Goal: Subscribe to service/newsletter

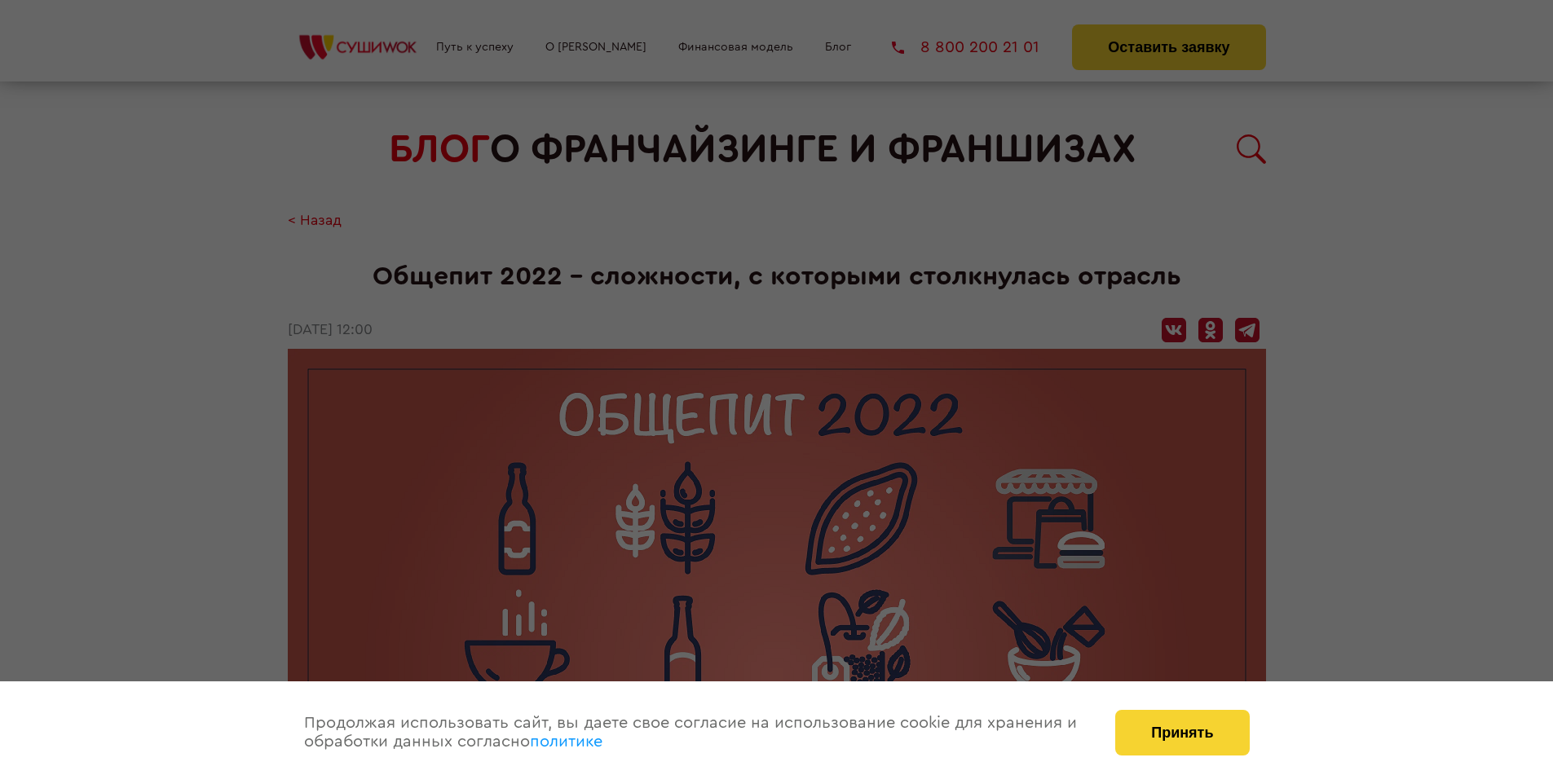
scroll to position [1784, 0]
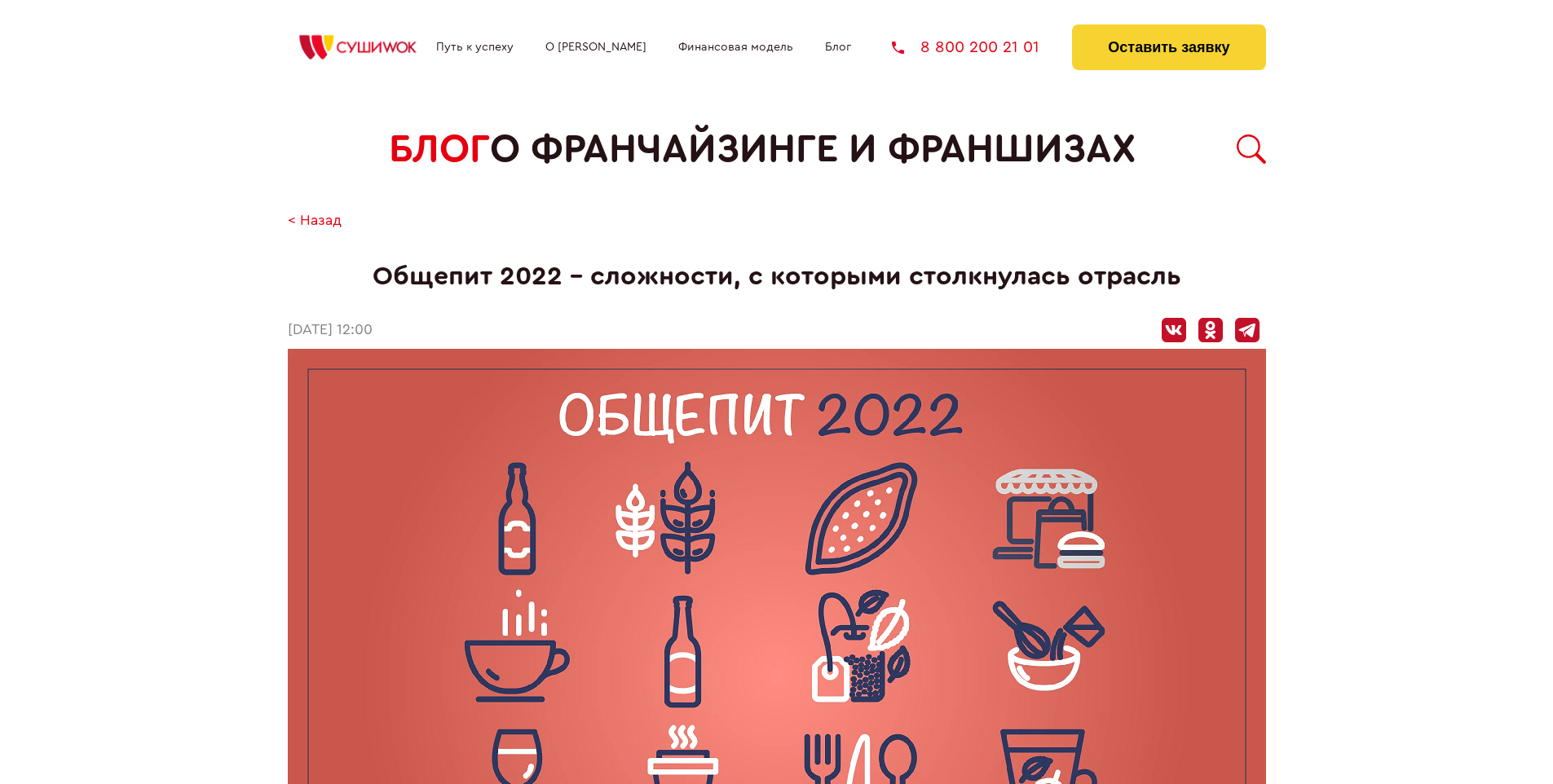
scroll to position [1784, 0]
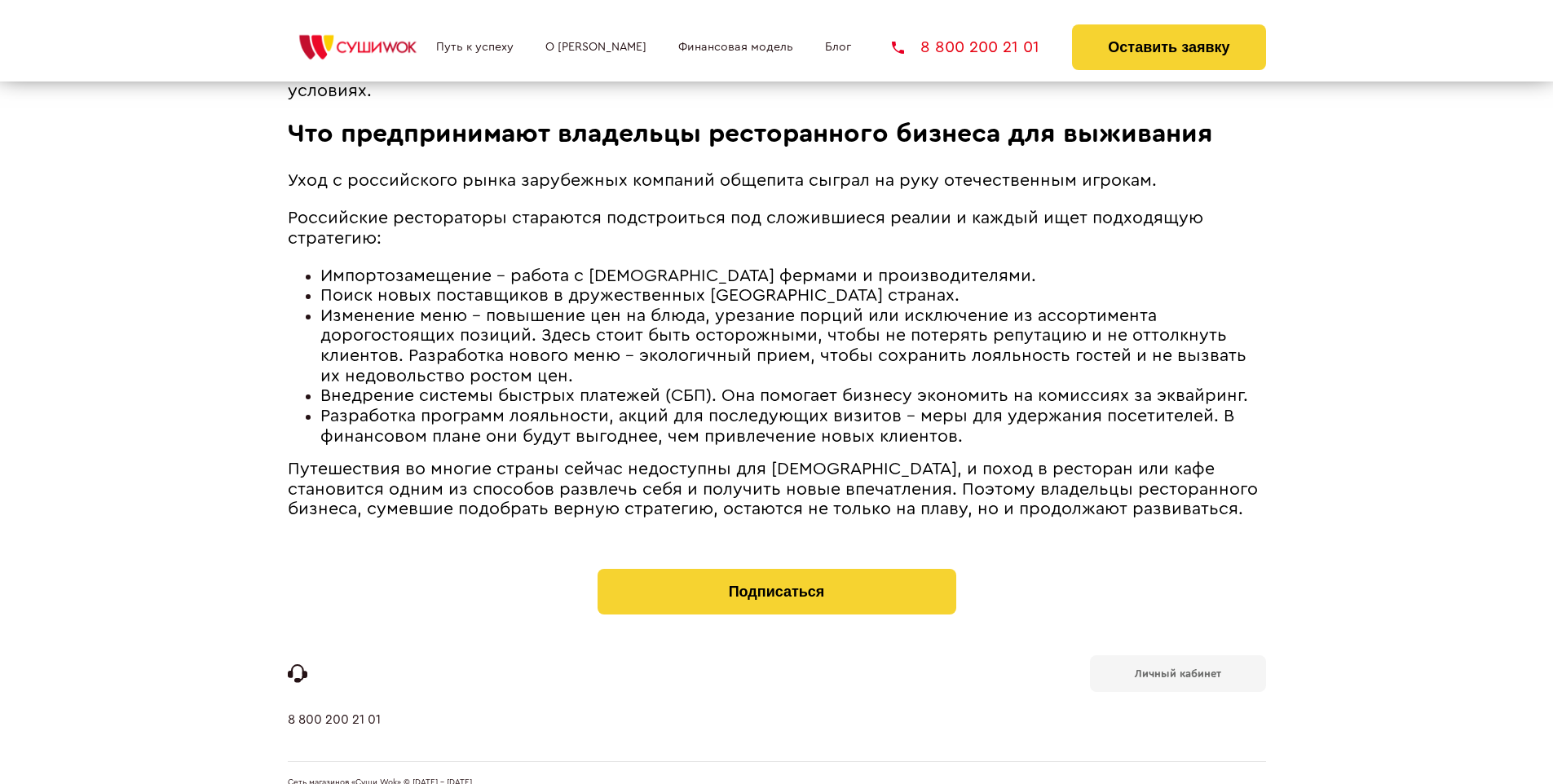
click at [1177, 668] on b "Личный кабинет" at bounding box center [1177, 673] width 86 height 11
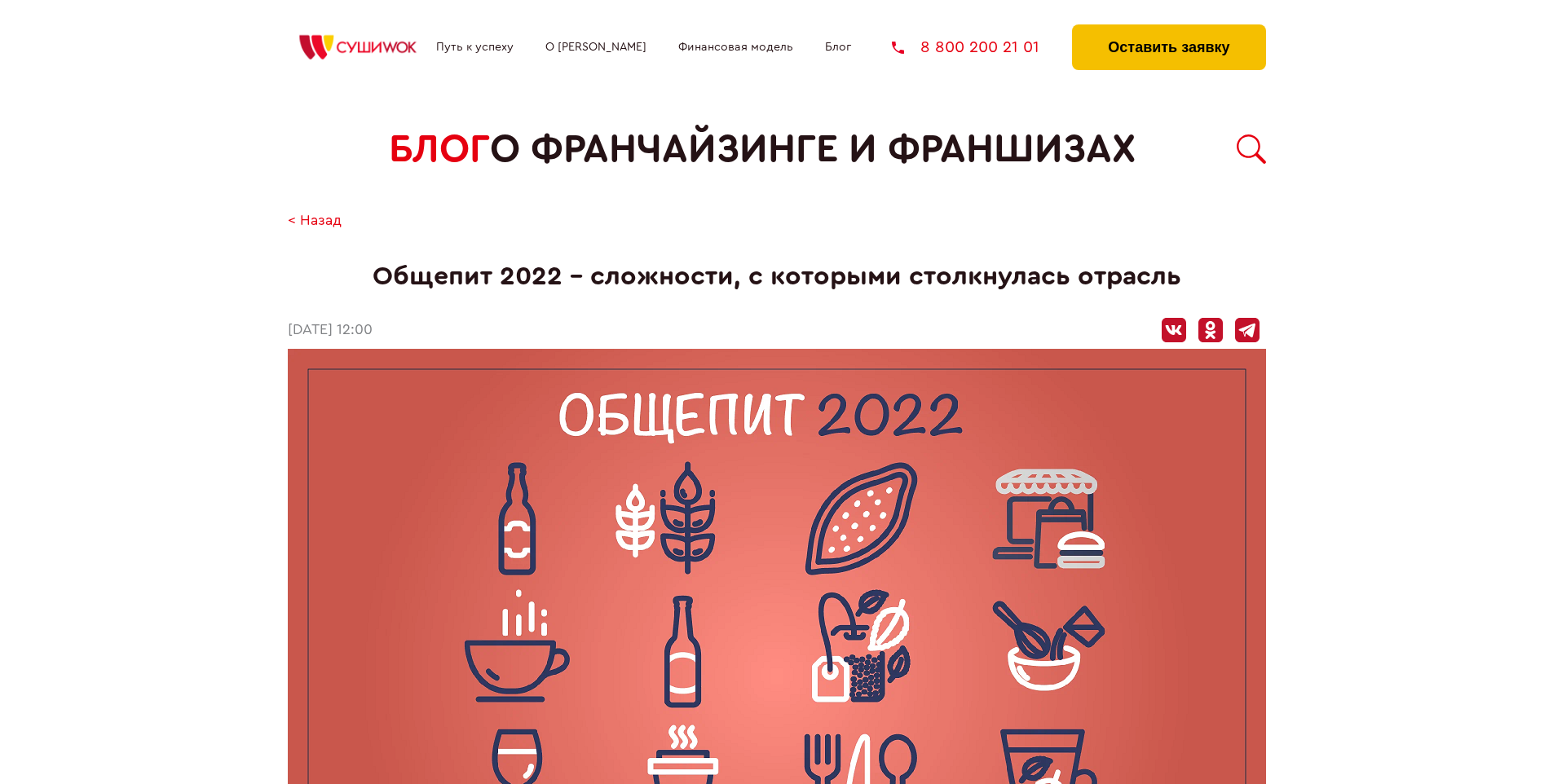
click at [1168, 29] on button "Оставить заявку" at bounding box center [1168, 47] width 193 height 45
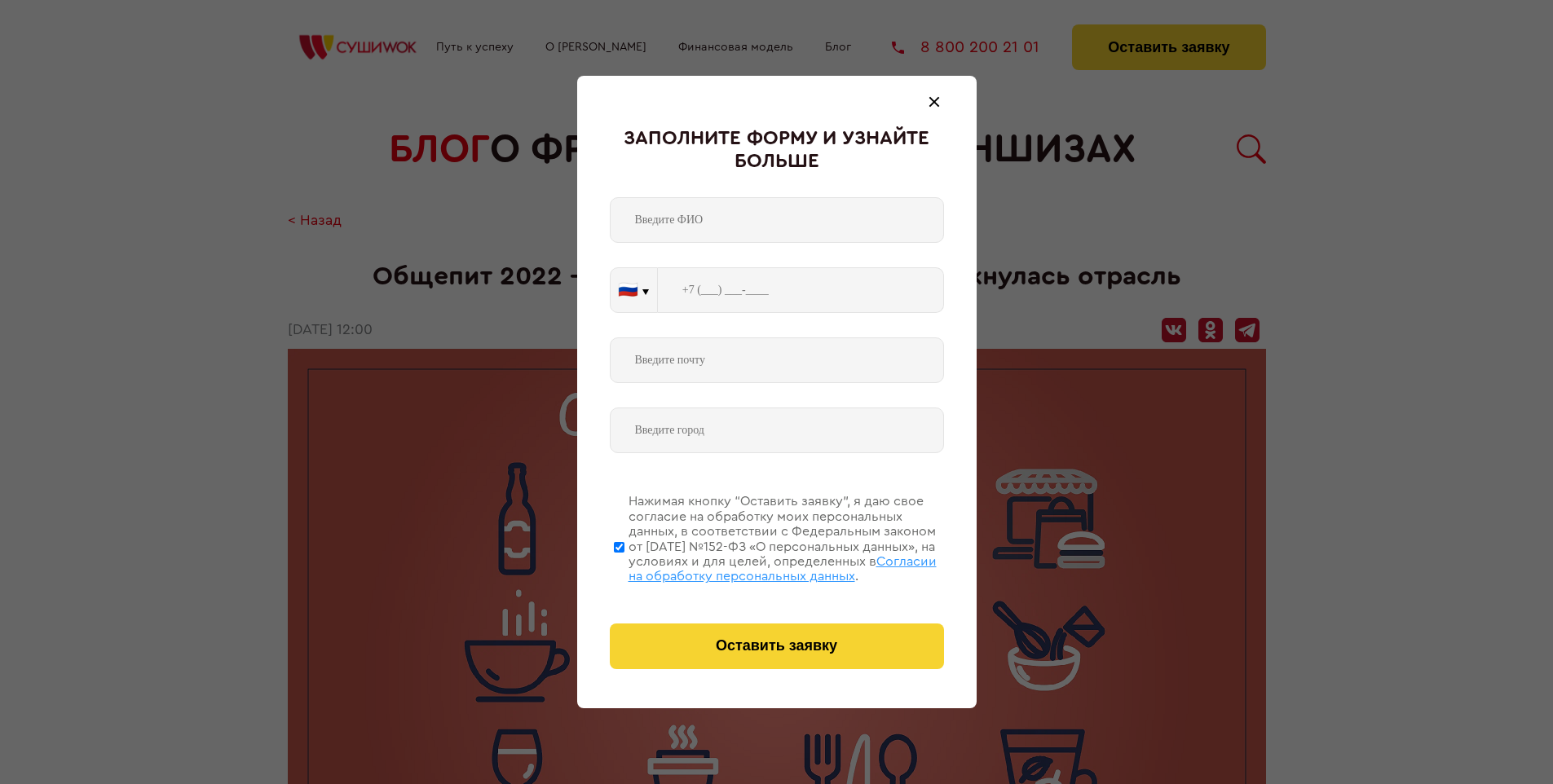
click at [756, 566] on span "Согласии на обработку персональных данных" at bounding box center [782, 568] width 309 height 28
click at [624, 566] on input "Нажимая кнопку “Оставить заявку”, я даю свое согласие на обработку моих персона…" at bounding box center [619, 547] width 11 height 131
checkbox input "false"
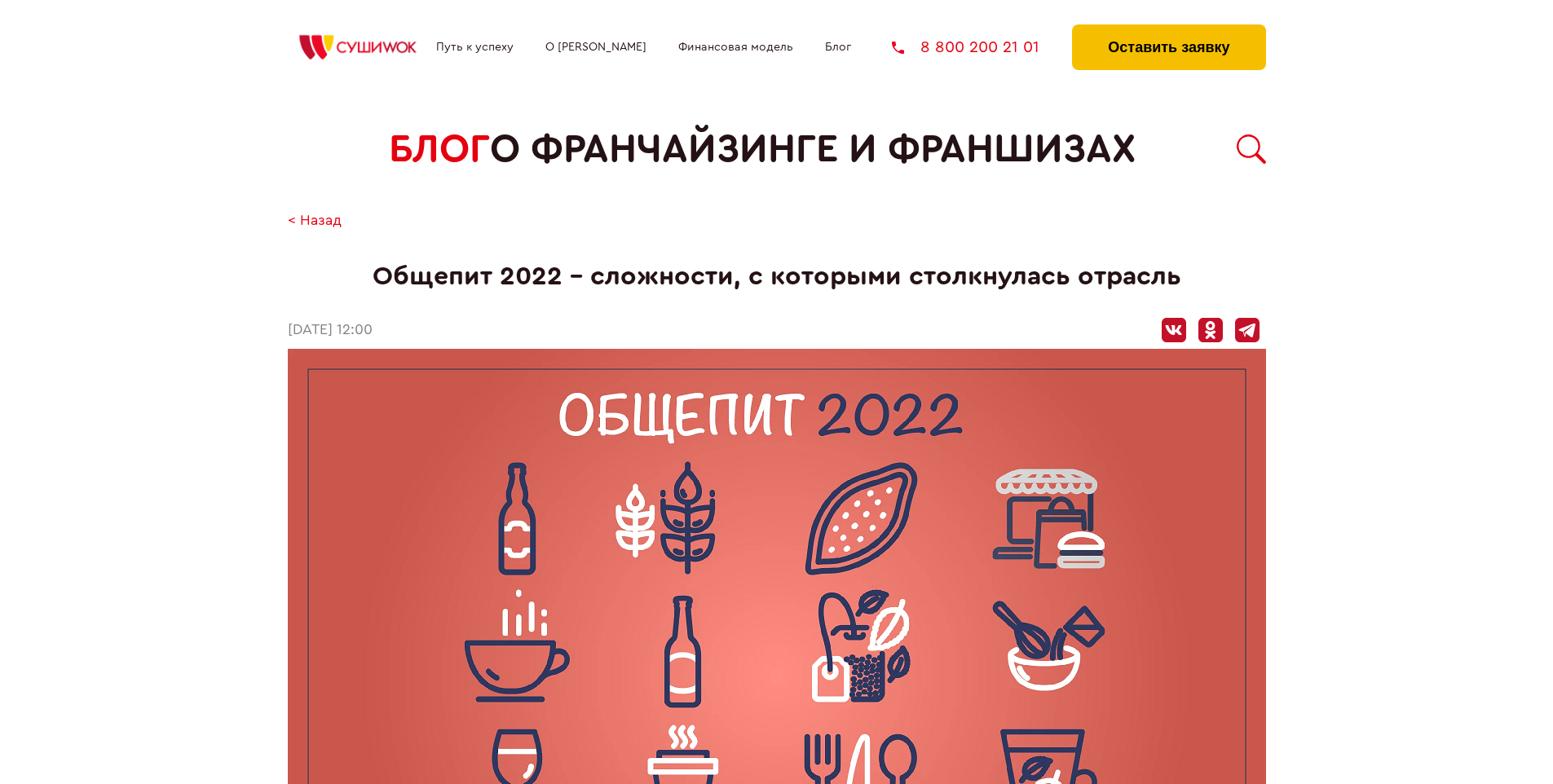
click at [1168, 29] on button "Оставить заявку" at bounding box center [1168, 47] width 193 height 45
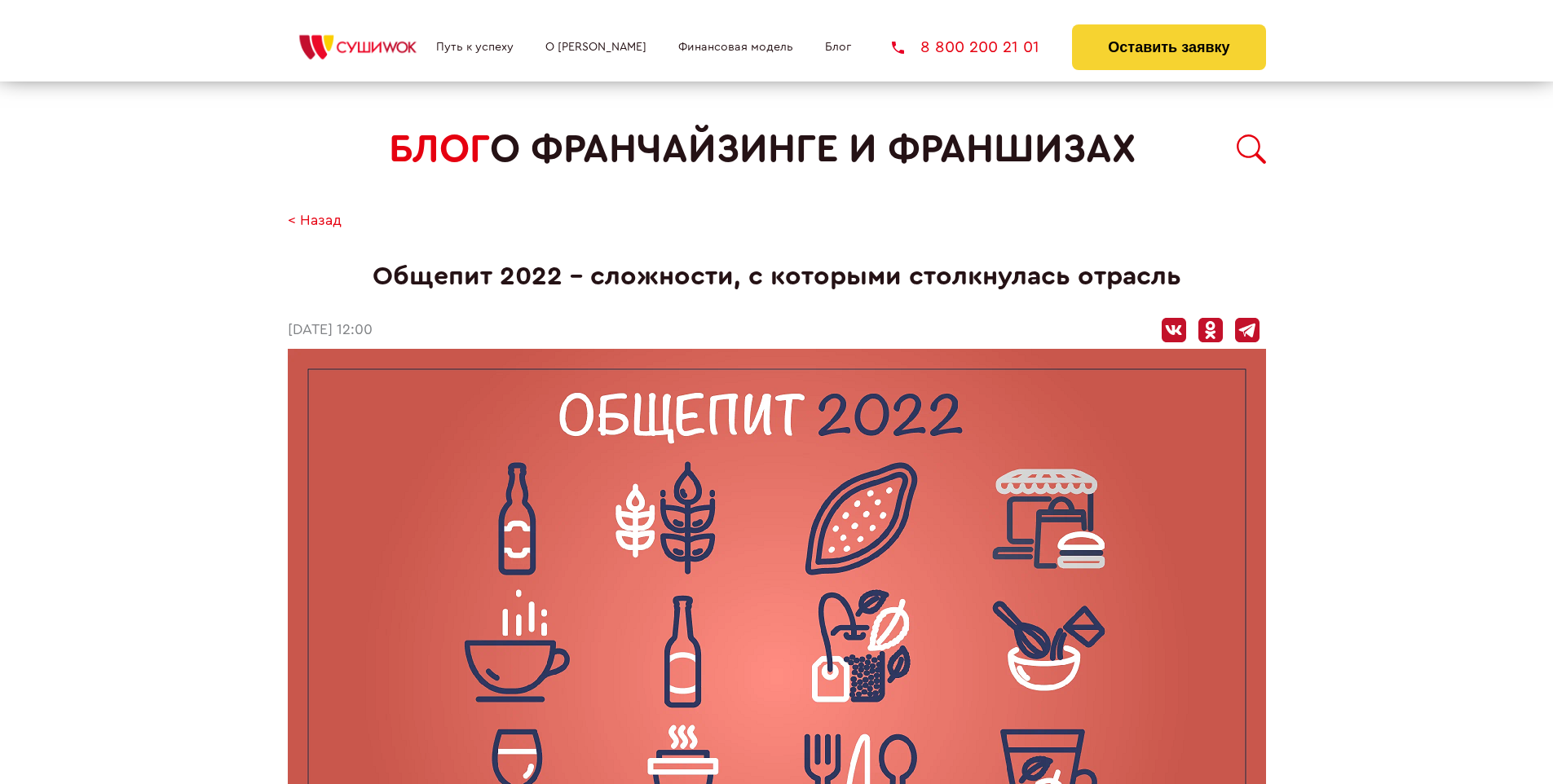
scroll to position [1784, 0]
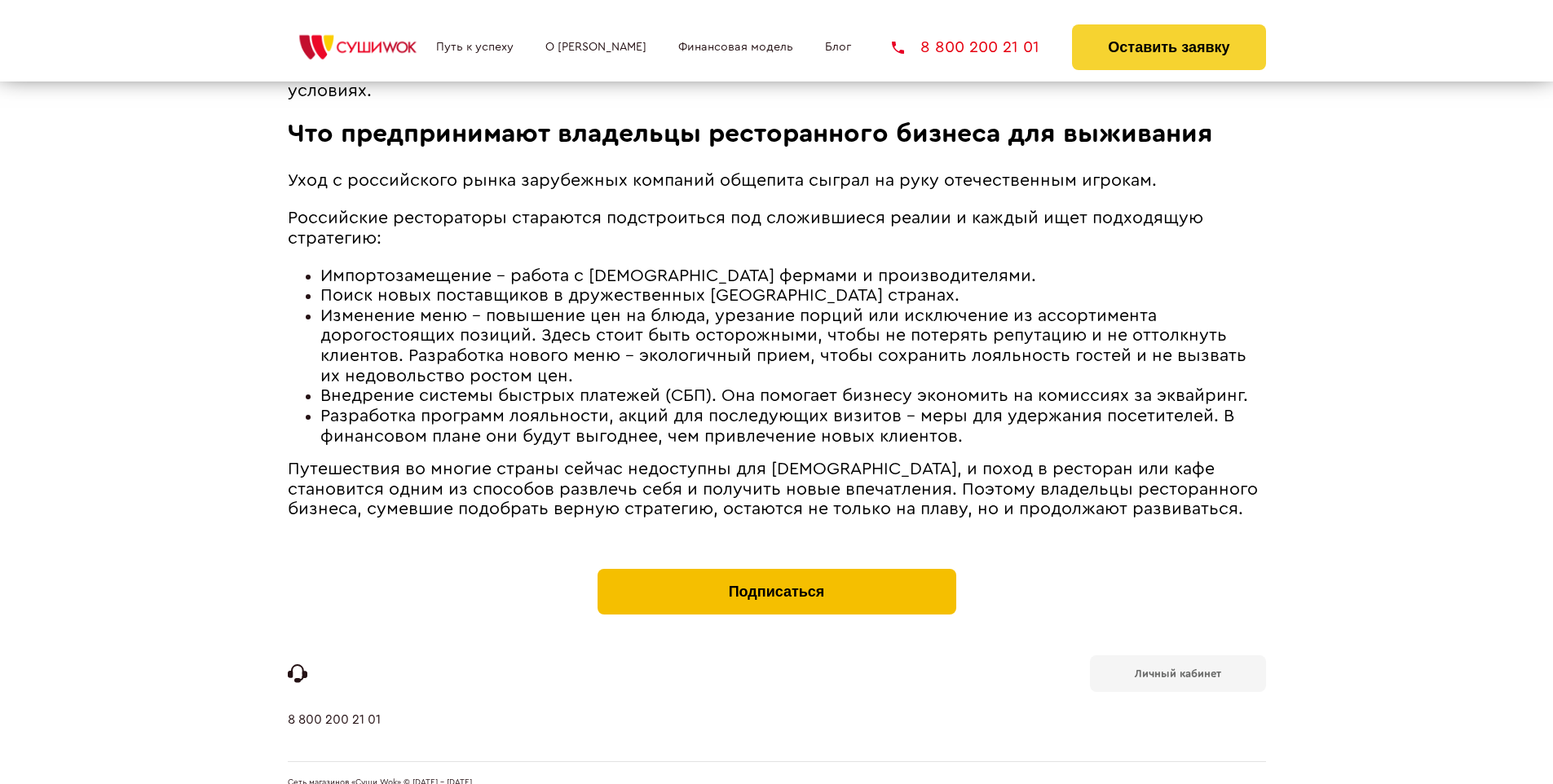
click at [776, 568] on button "Подписаться" at bounding box center [776, 591] width 359 height 45
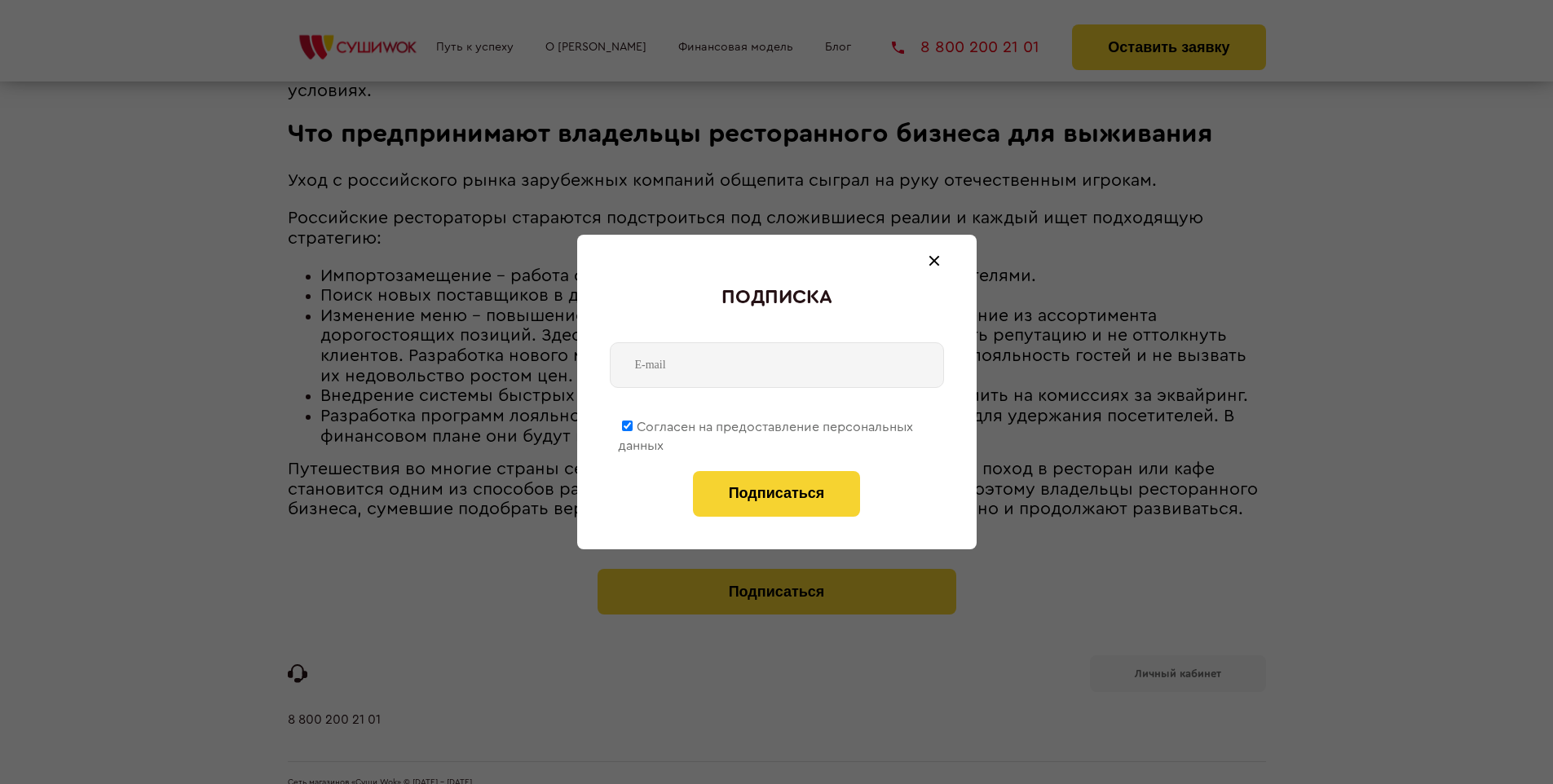
click at [767, 424] on span "Согласен на предоставление персональных данных" at bounding box center [766, 436] width 295 height 32
click at [633, 424] on input "Согласен на предоставление персональных данных" at bounding box center [627, 425] width 11 height 11
checkbox input "false"
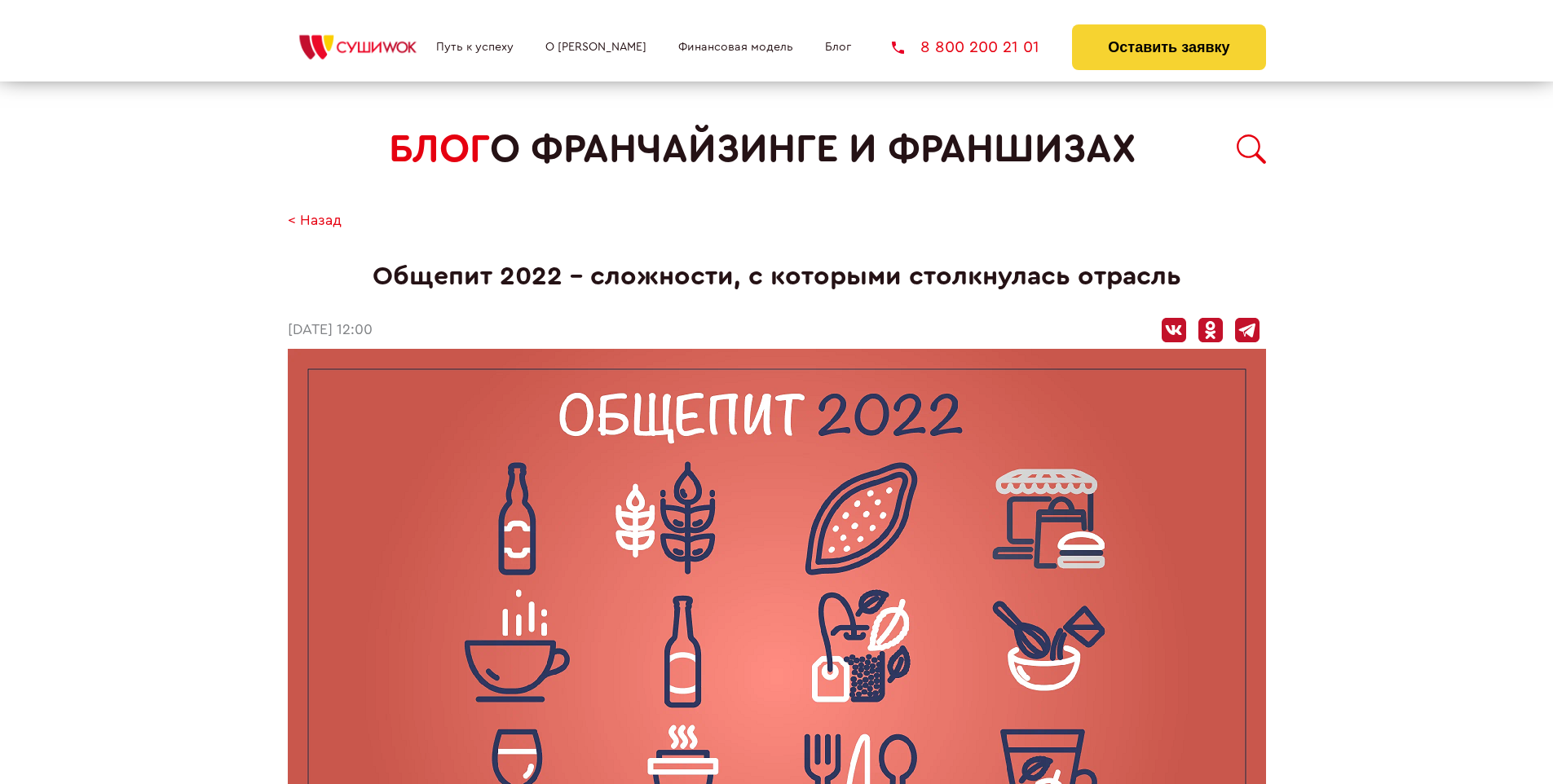
scroll to position [1784, 0]
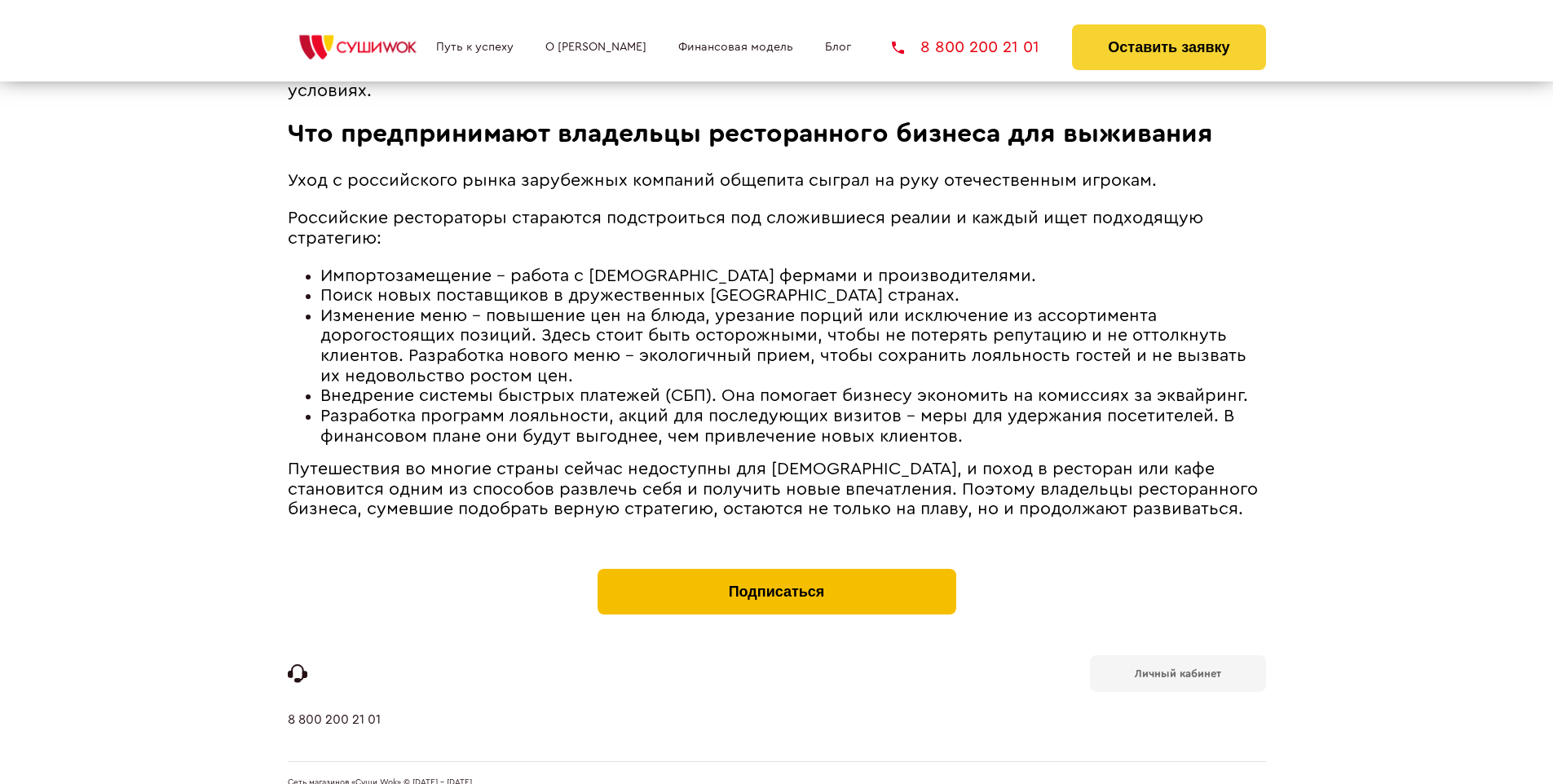
click at [776, 568] on button "Подписаться" at bounding box center [776, 591] width 359 height 45
